Goal: Transaction & Acquisition: Obtain resource

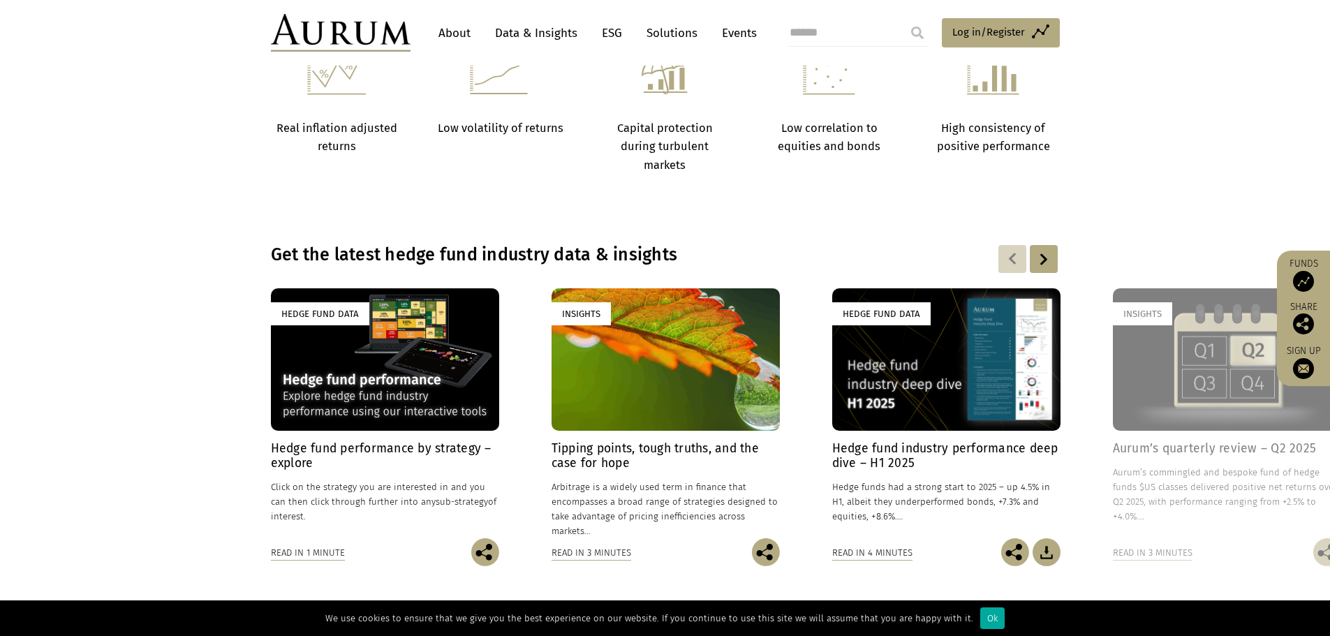
scroll to position [581, 0]
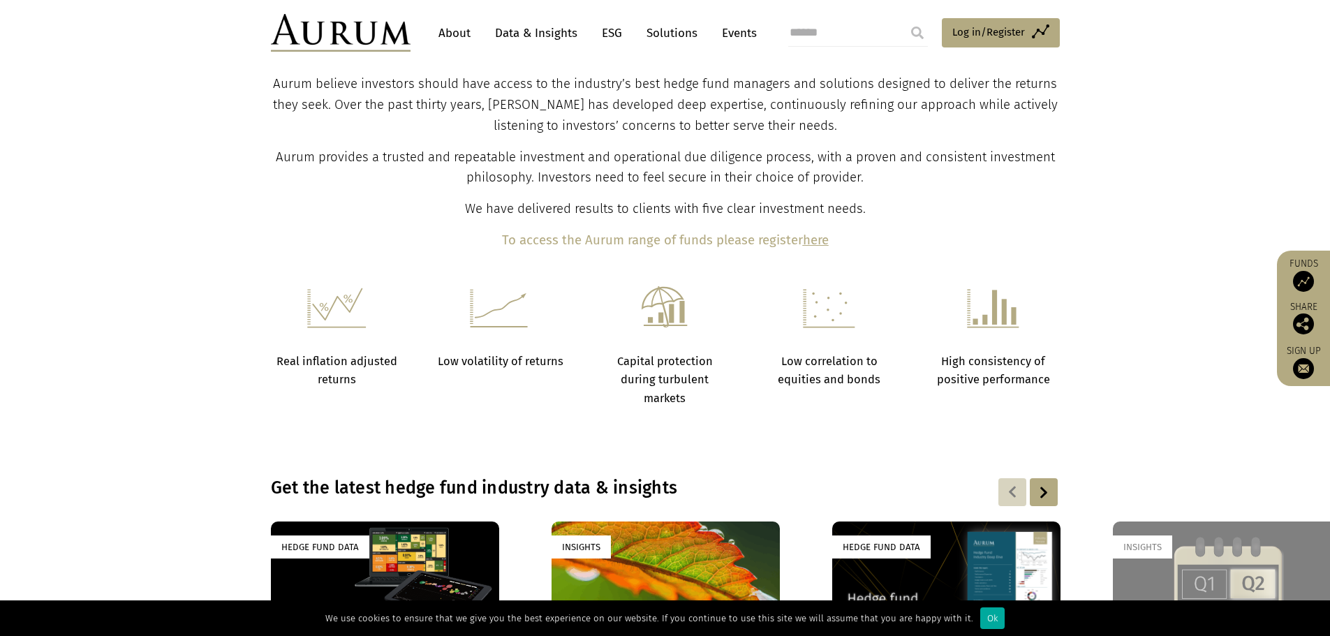
click at [664, 239] on b "To access the Aurum range of funds please register" at bounding box center [652, 239] width 301 height 15
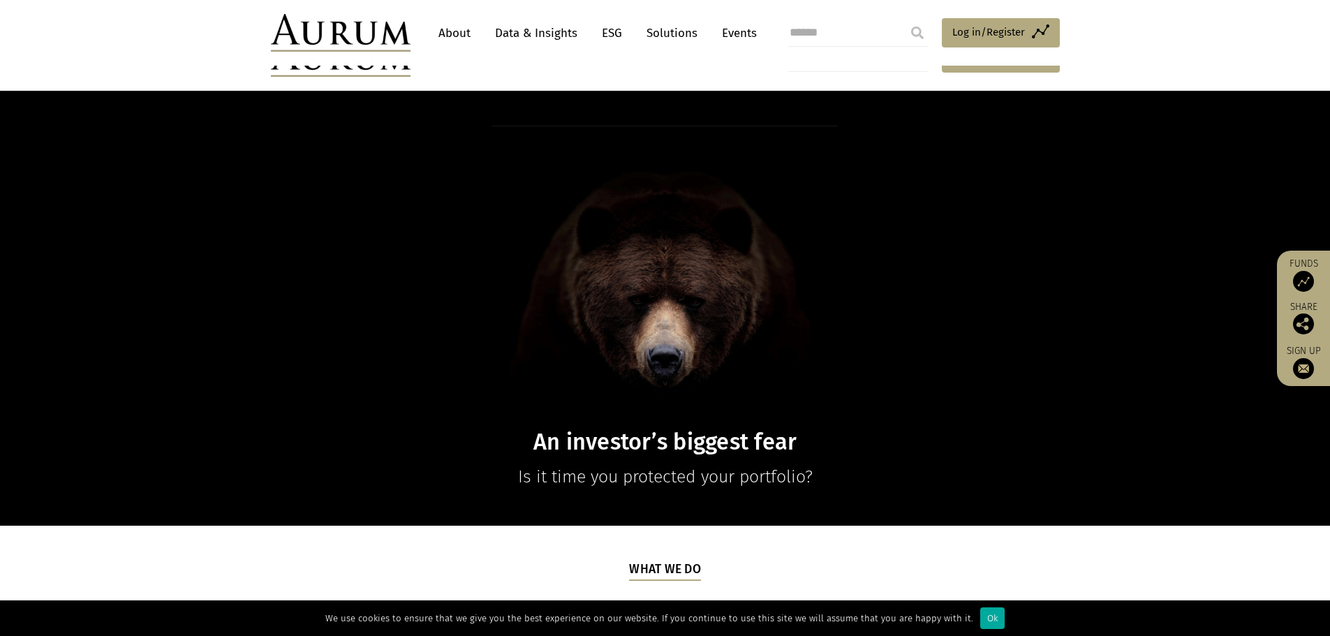
scroll to position [698, 0]
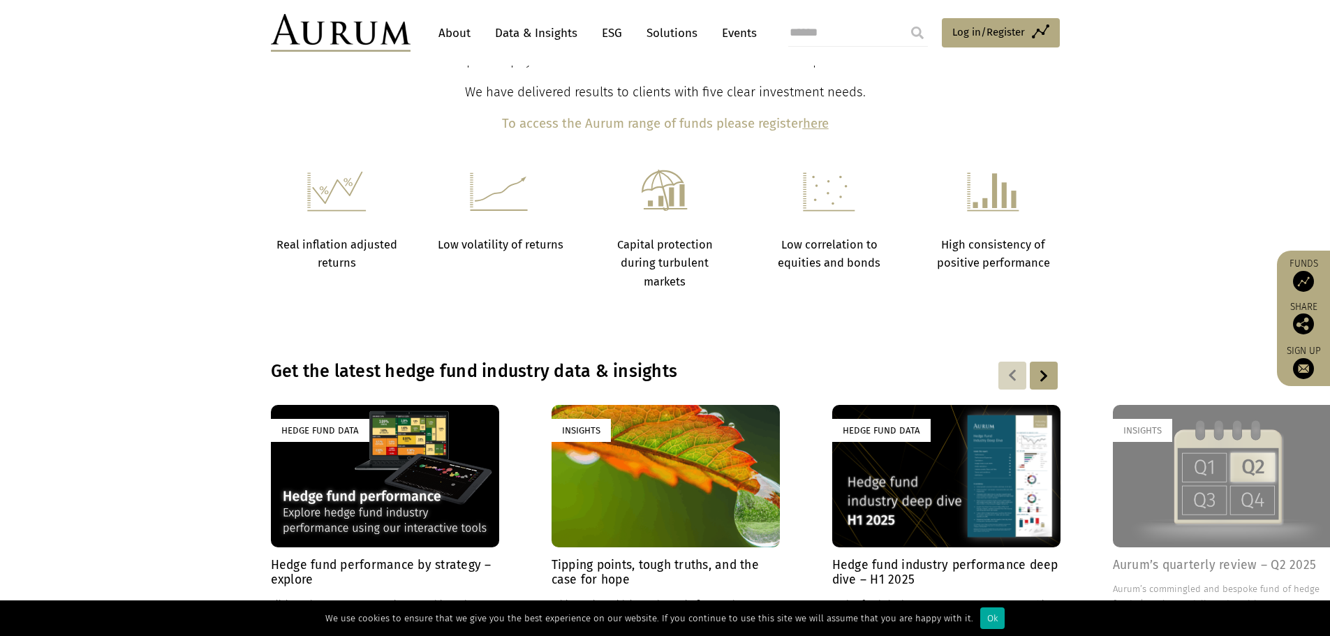
click at [669, 239] on strong "Capital protection during turbulent markets" at bounding box center [665, 263] width 96 height 50
click at [368, 486] on div "Hedge Fund Data" at bounding box center [385, 476] width 228 height 142
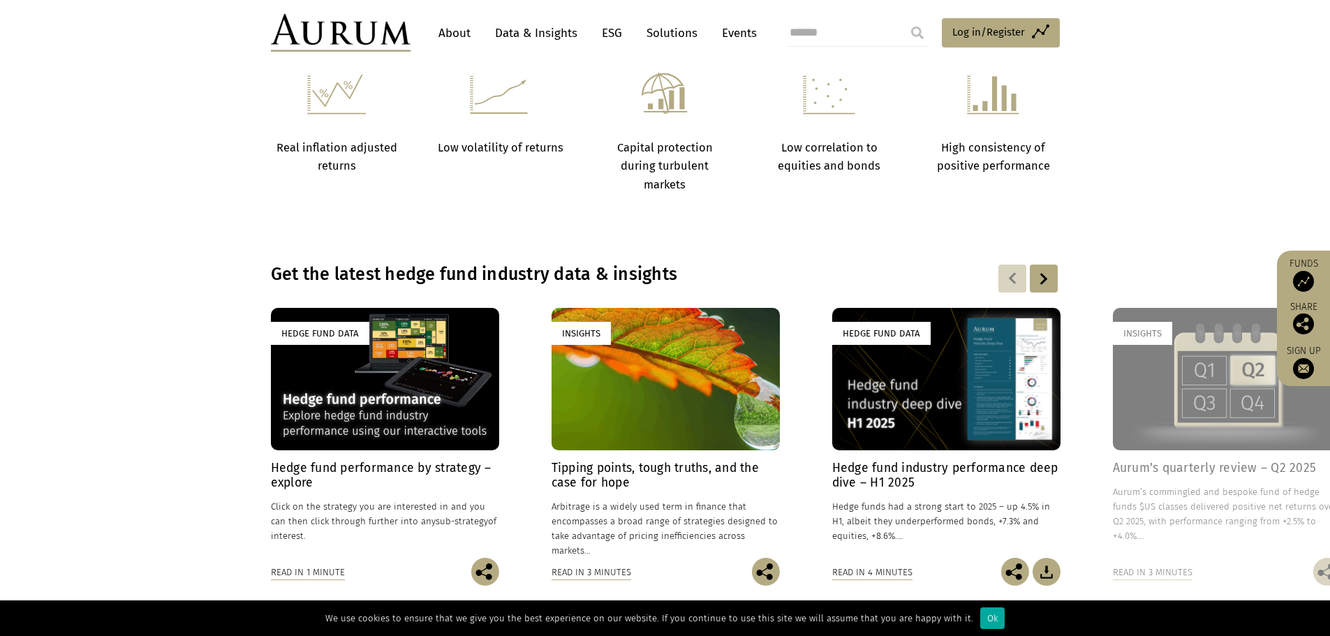
scroll to position [581, 0]
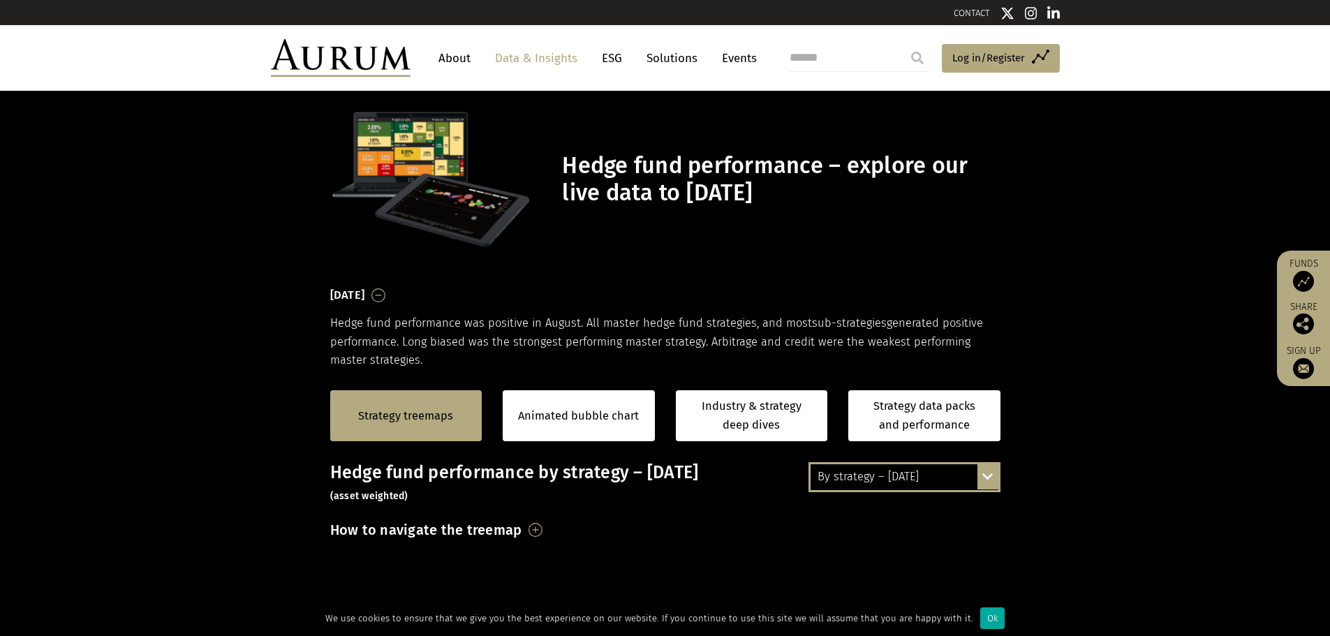
click at [445, 61] on link "About" at bounding box center [454, 58] width 46 height 26
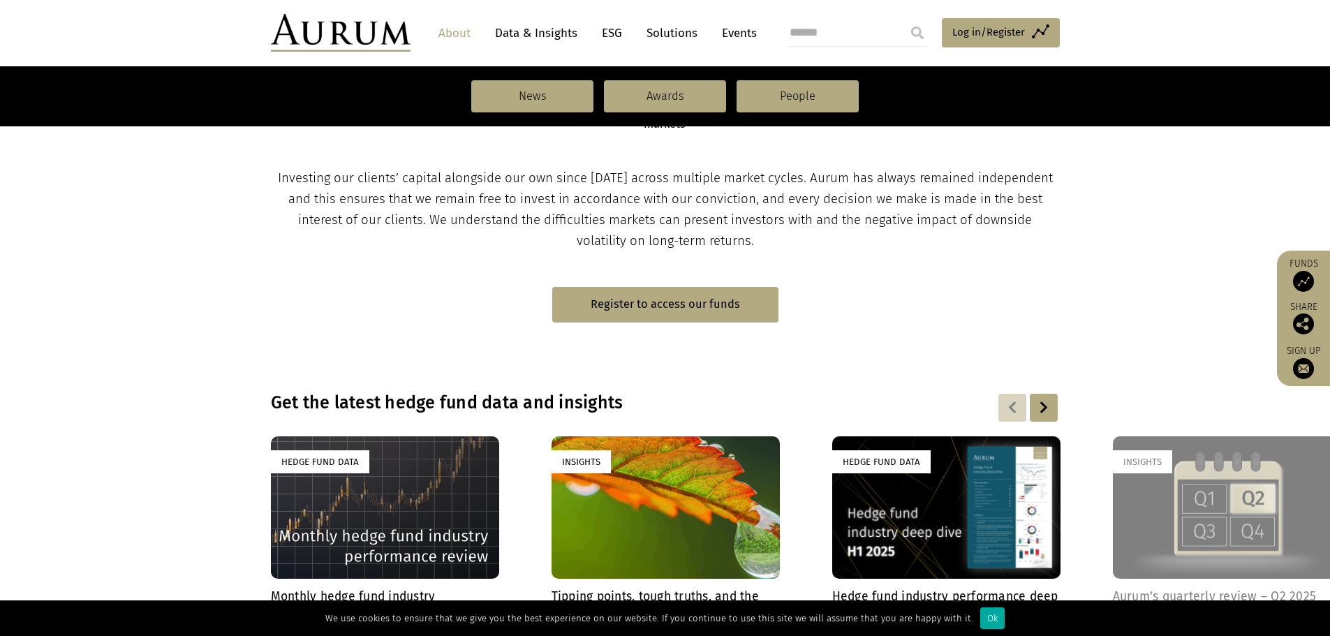
scroll to position [698, 0]
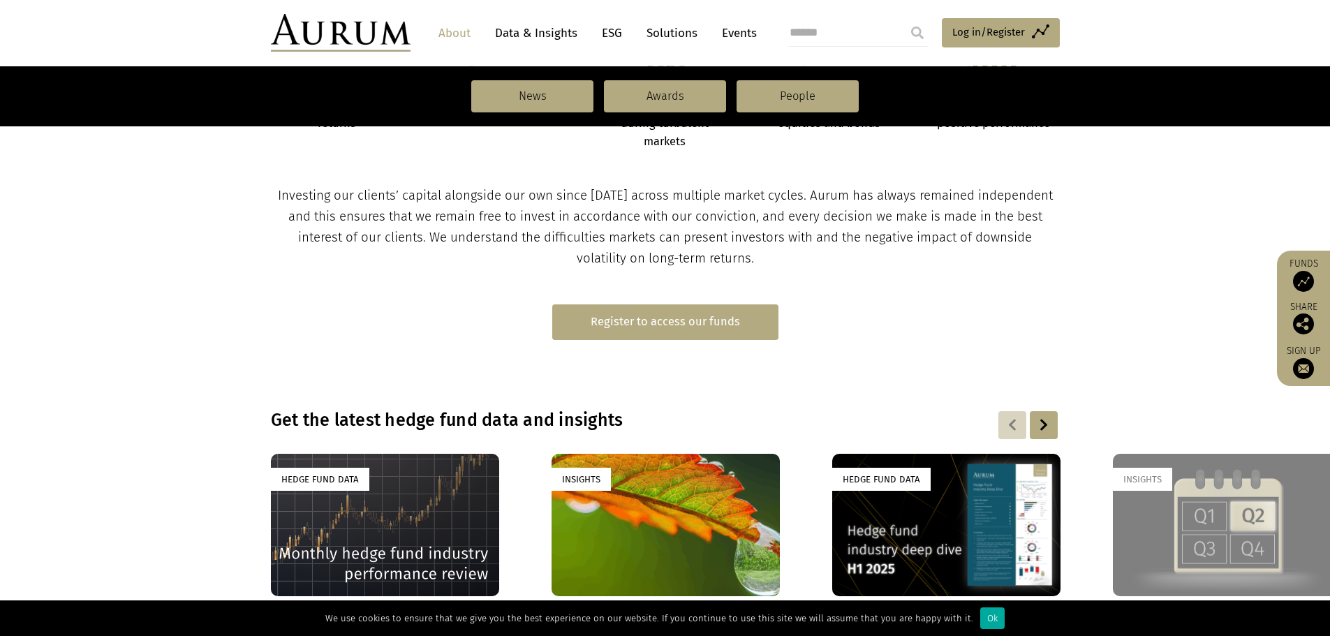
click at [683, 316] on link "Register to access our funds" at bounding box center [665, 322] width 226 height 36
